Goal: Task Accomplishment & Management: Manage account settings

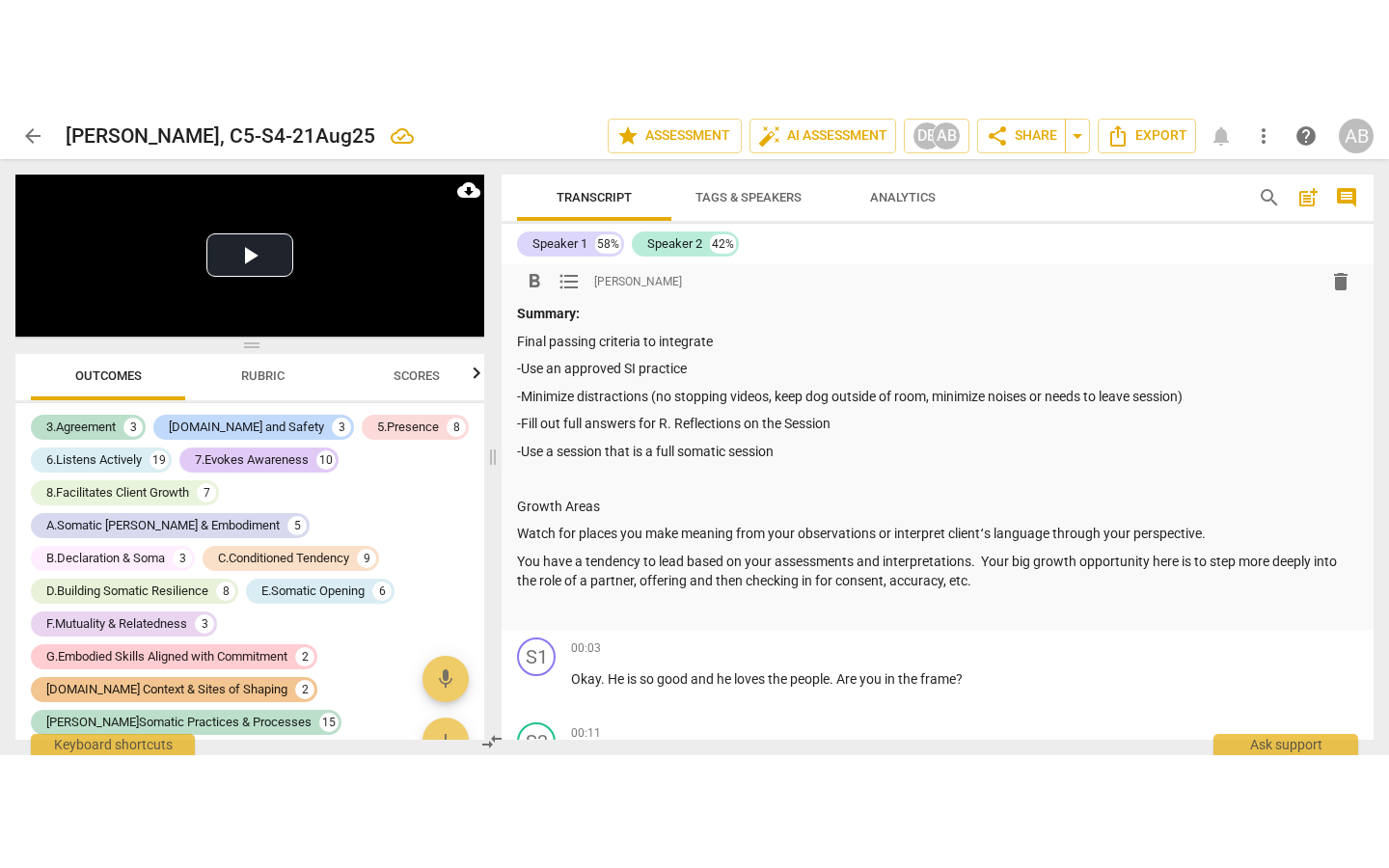
scroll to position [1, 0]
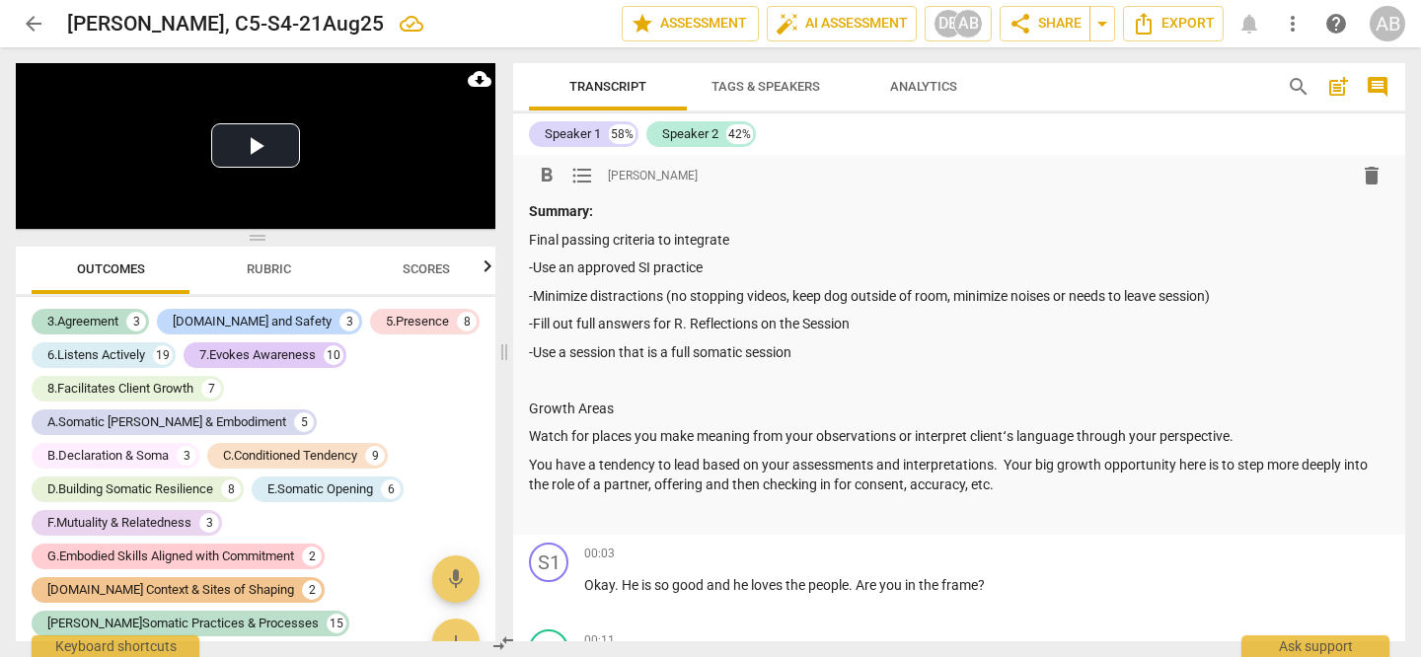
click at [800, 349] on p "-Use a session that is a full somatic session" at bounding box center [959, 352] width 860 height 21
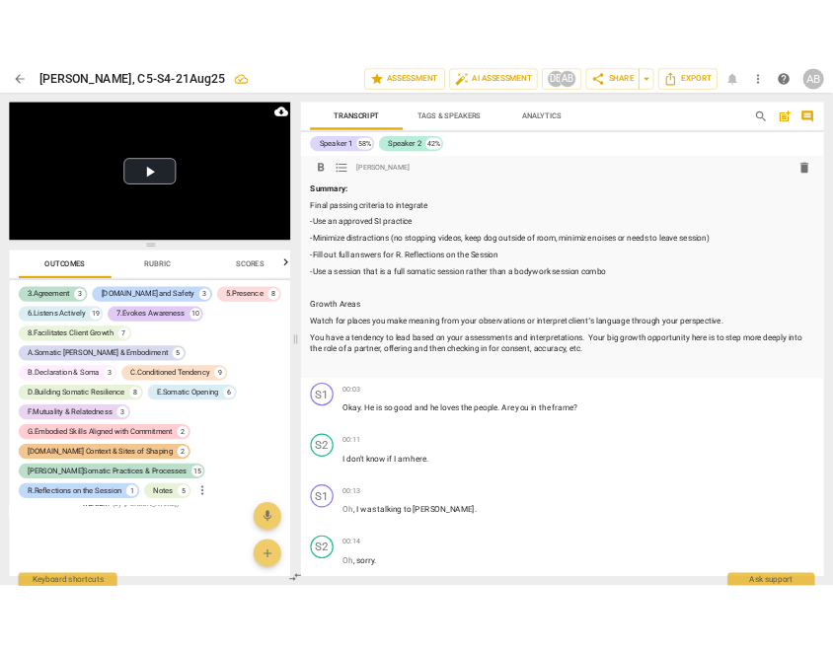
scroll to position [20712, 0]
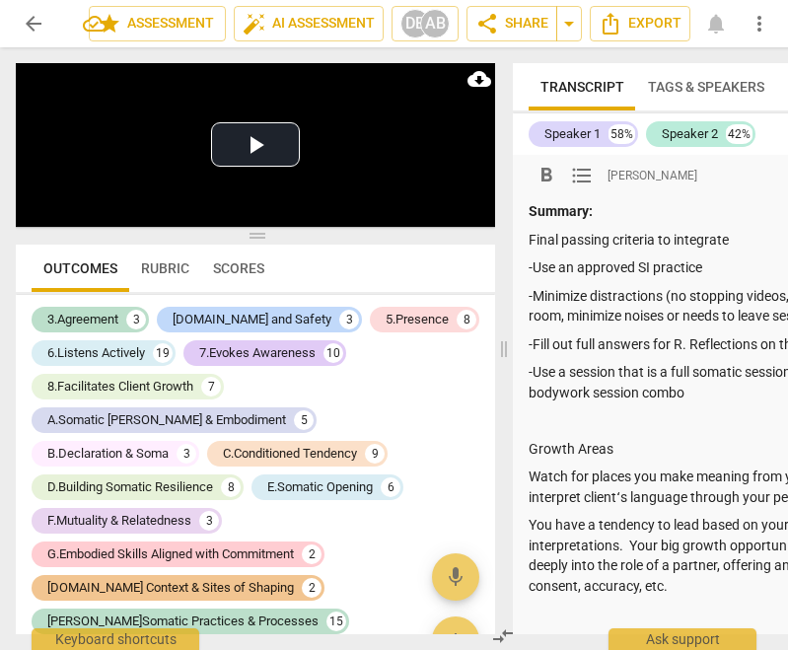
click at [29, 16] on span "arrow_back" at bounding box center [34, 24] width 24 height 24
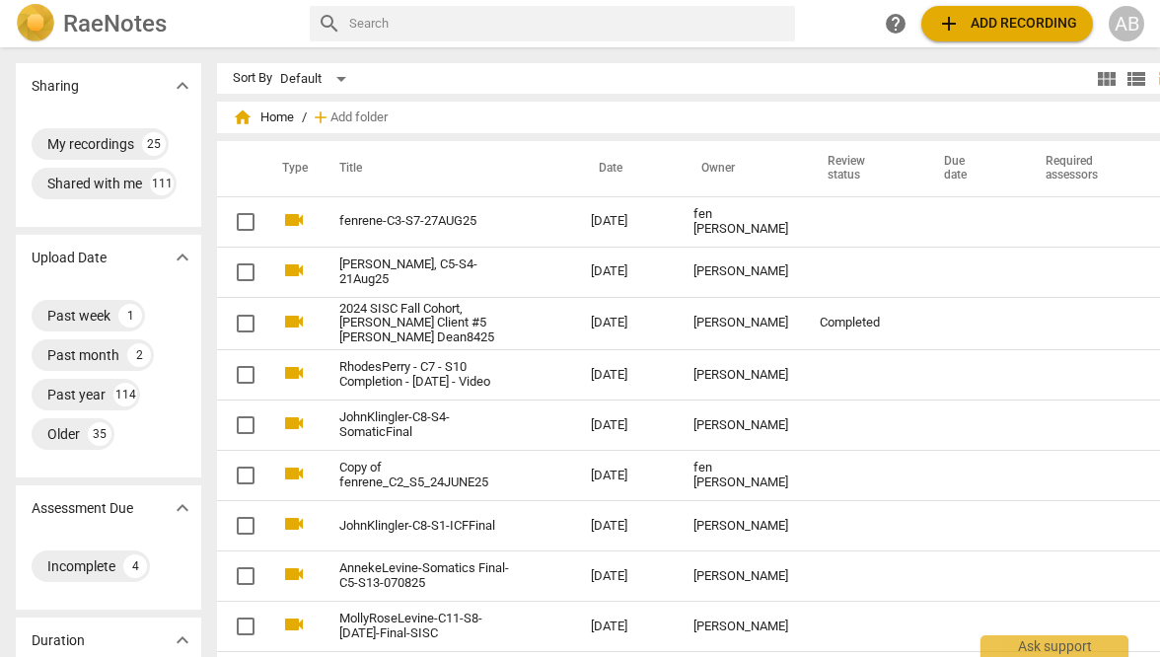
click at [1130, 25] on div "AB" at bounding box center [1127, 24] width 36 height 36
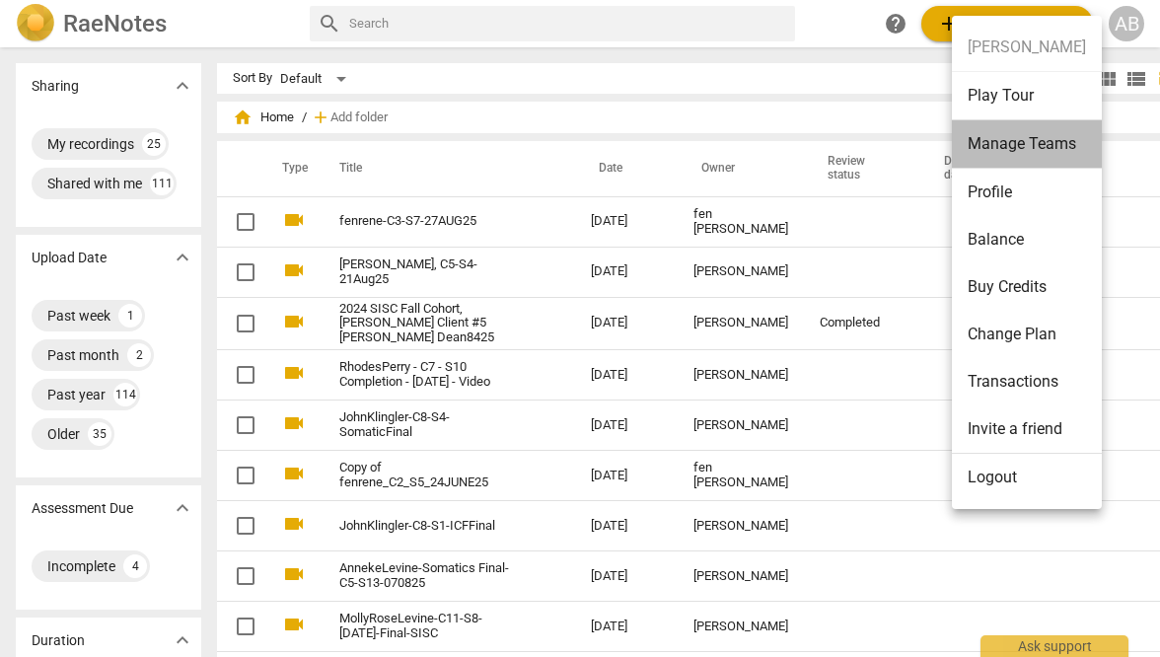
click at [1040, 135] on li "Manage Teams" at bounding box center [1027, 144] width 150 height 48
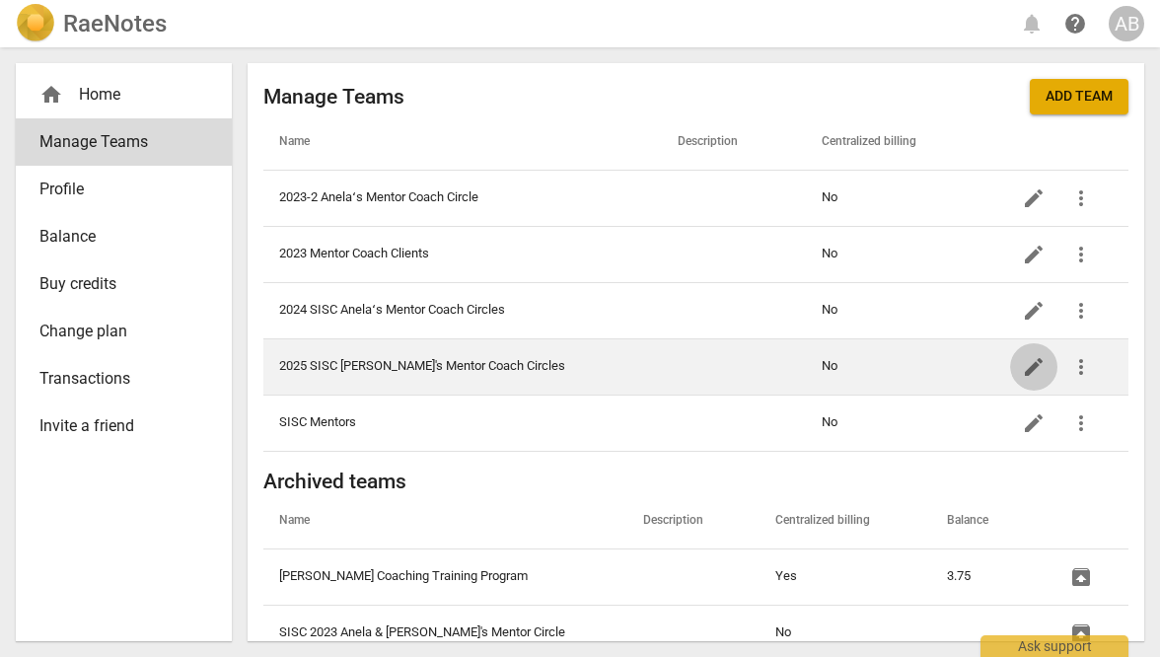
click at [1022, 366] on span "edit" at bounding box center [1034, 367] width 24 height 24
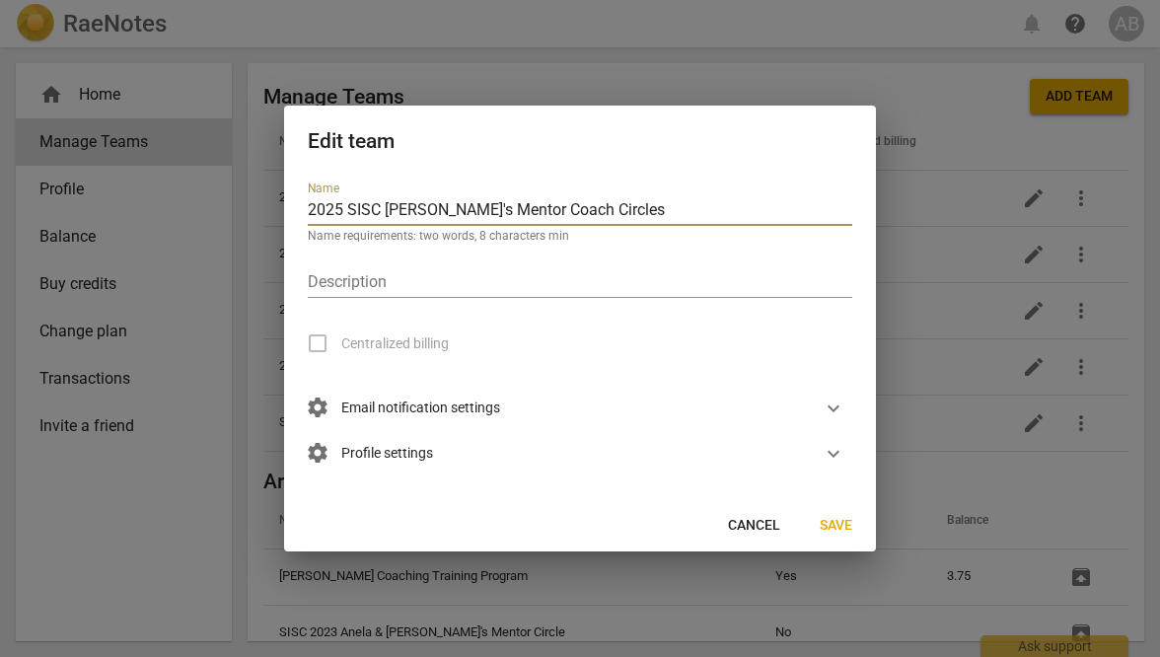
click at [404, 451] on span "settings Profile settings" at bounding box center [370, 454] width 125 height 22
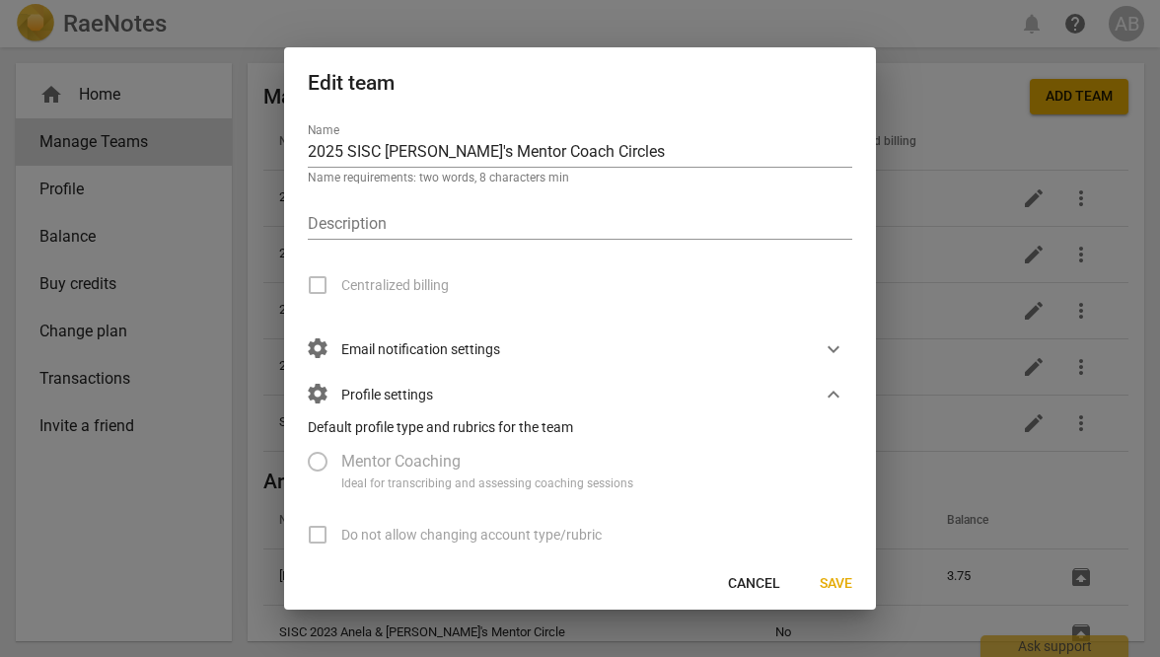
click at [478, 353] on span "settings Email notification settings" at bounding box center [404, 349] width 192 height 22
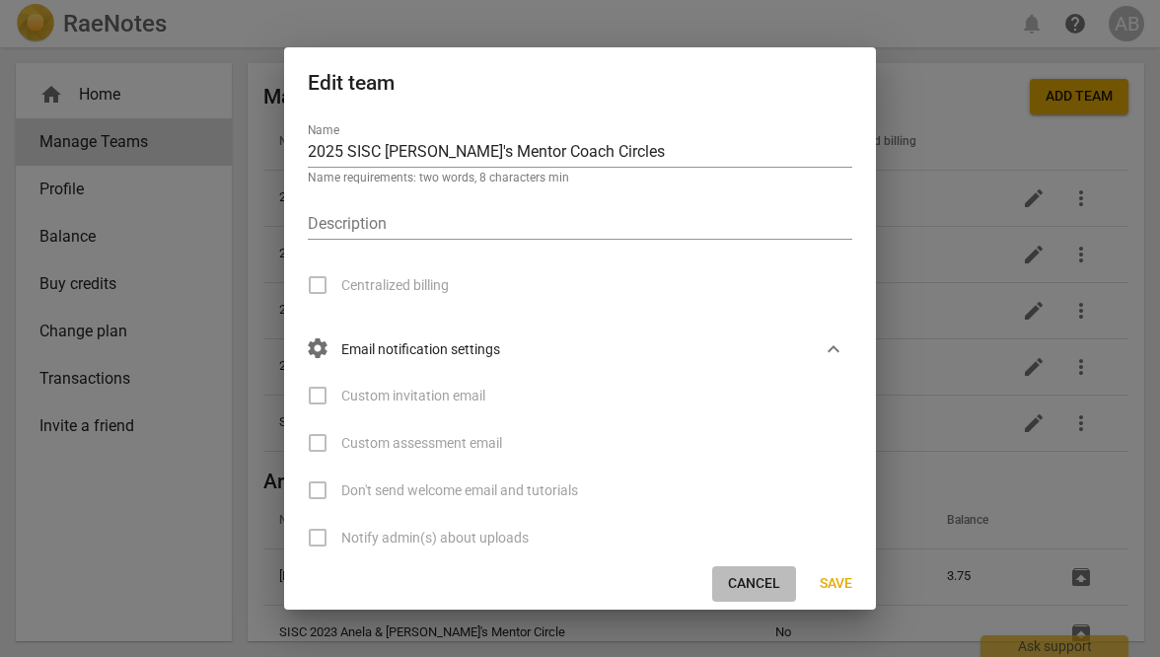
click at [748, 579] on span "Cancel" at bounding box center [754, 584] width 52 height 20
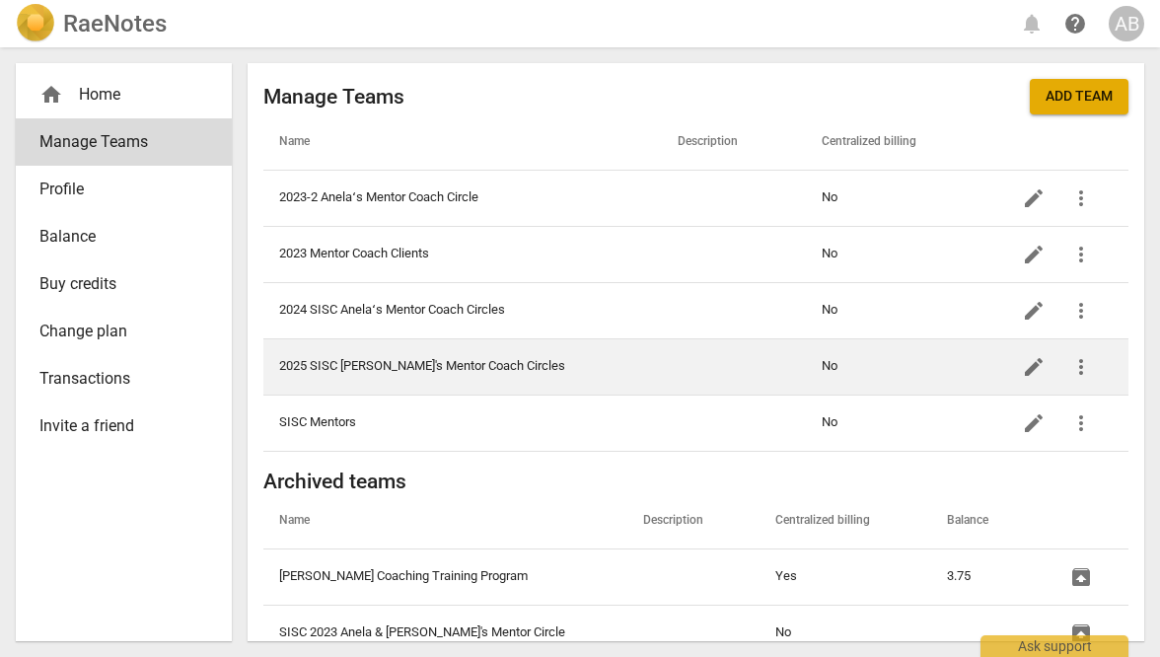
click at [554, 356] on td "2025 SISC [PERSON_NAME]'s Mentor Coach Circles" at bounding box center [462, 366] width 399 height 56
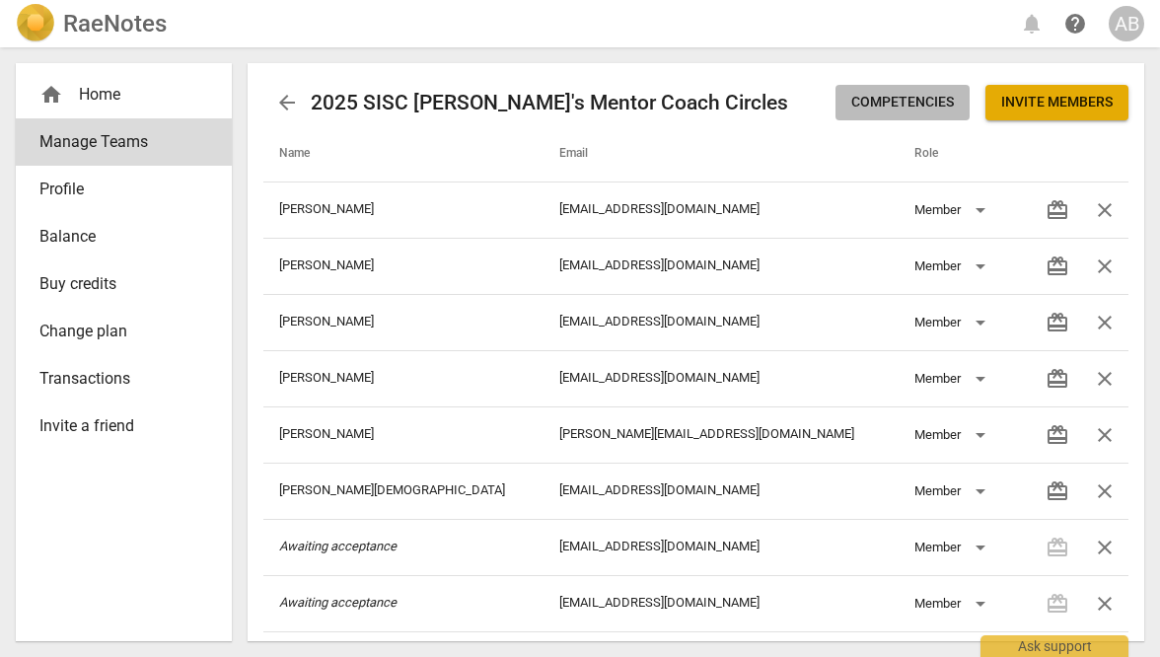
click at [922, 103] on span "Competencies" at bounding box center [902, 103] width 103 height 20
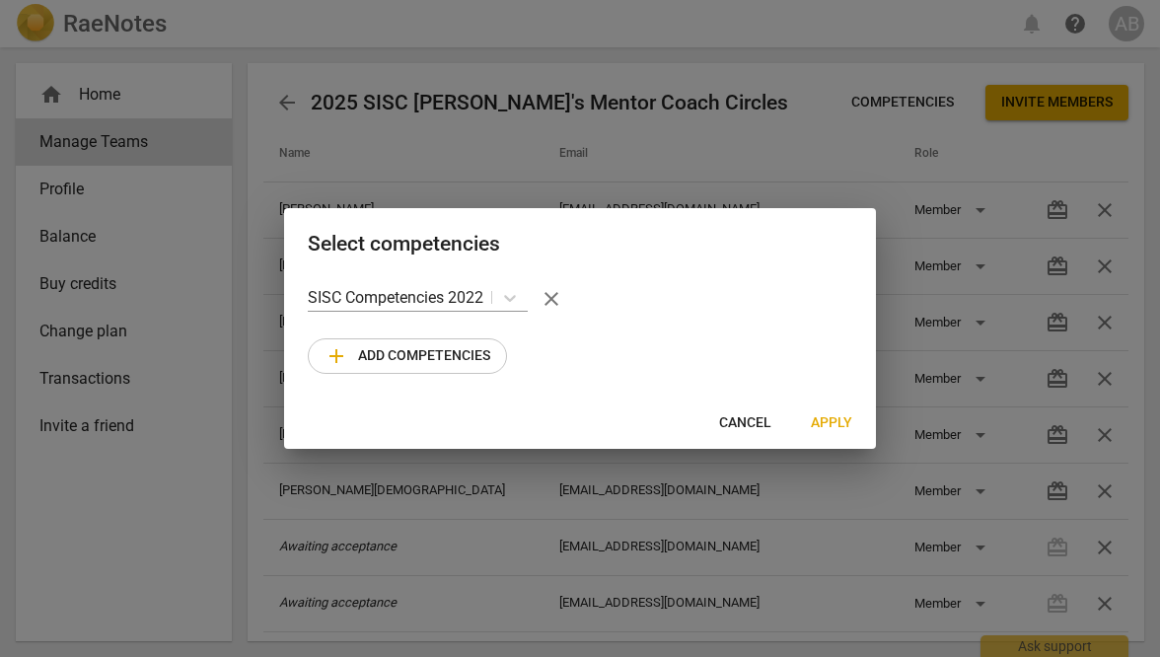
click at [746, 419] on span "Cancel" at bounding box center [745, 423] width 52 height 20
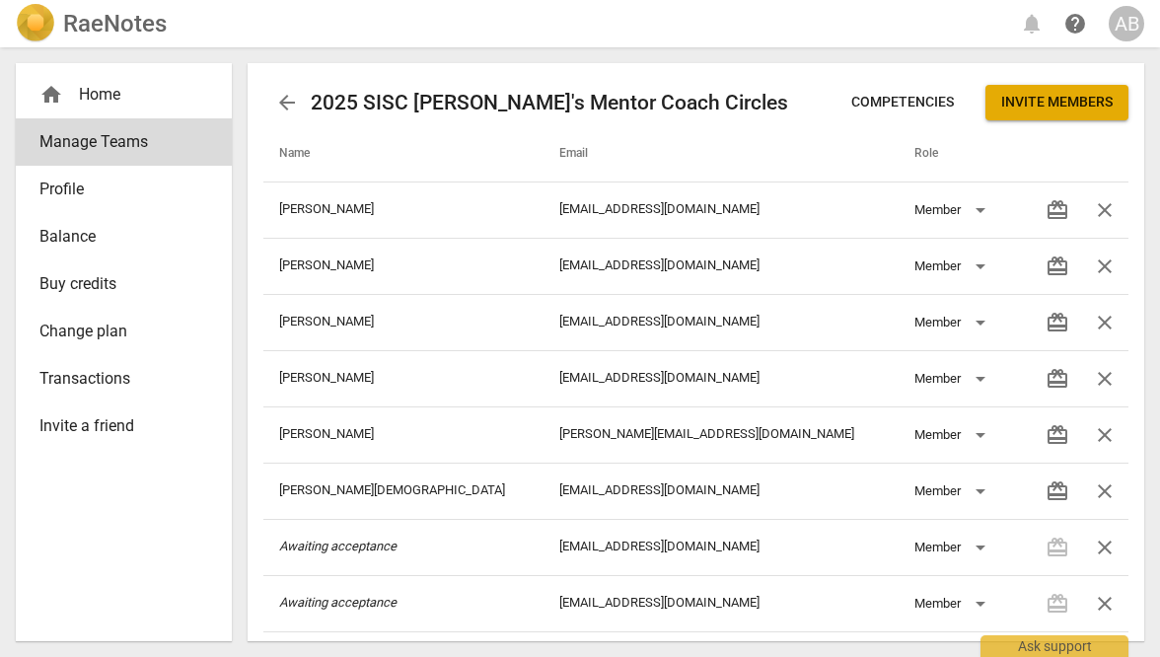
click at [912, 109] on span "Competencies" at bounding box center [902, 103] width 103 height 20
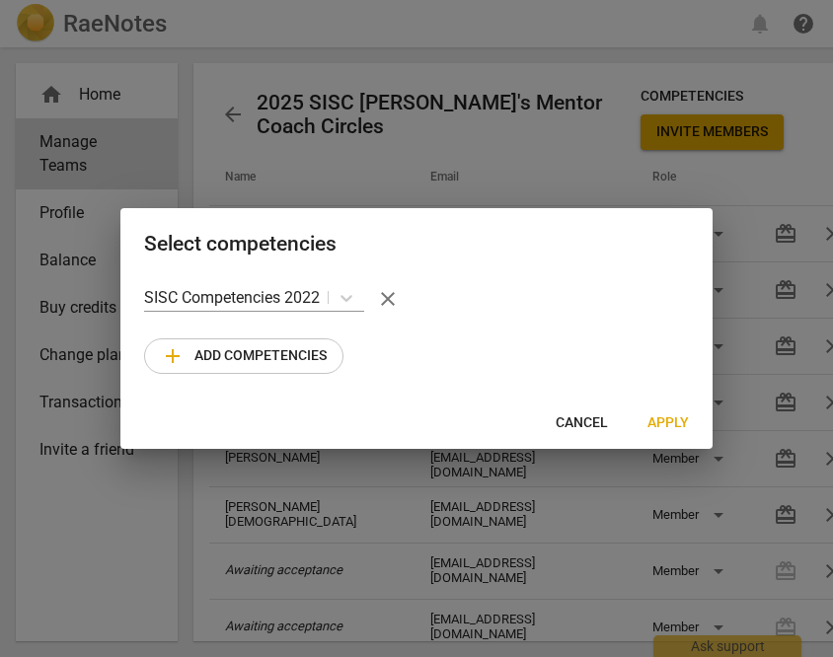
click at [522, 33] on div at bounding box center [416, 328] width 833 height 657
